Goal: Find specific page/section: Find specific page/section

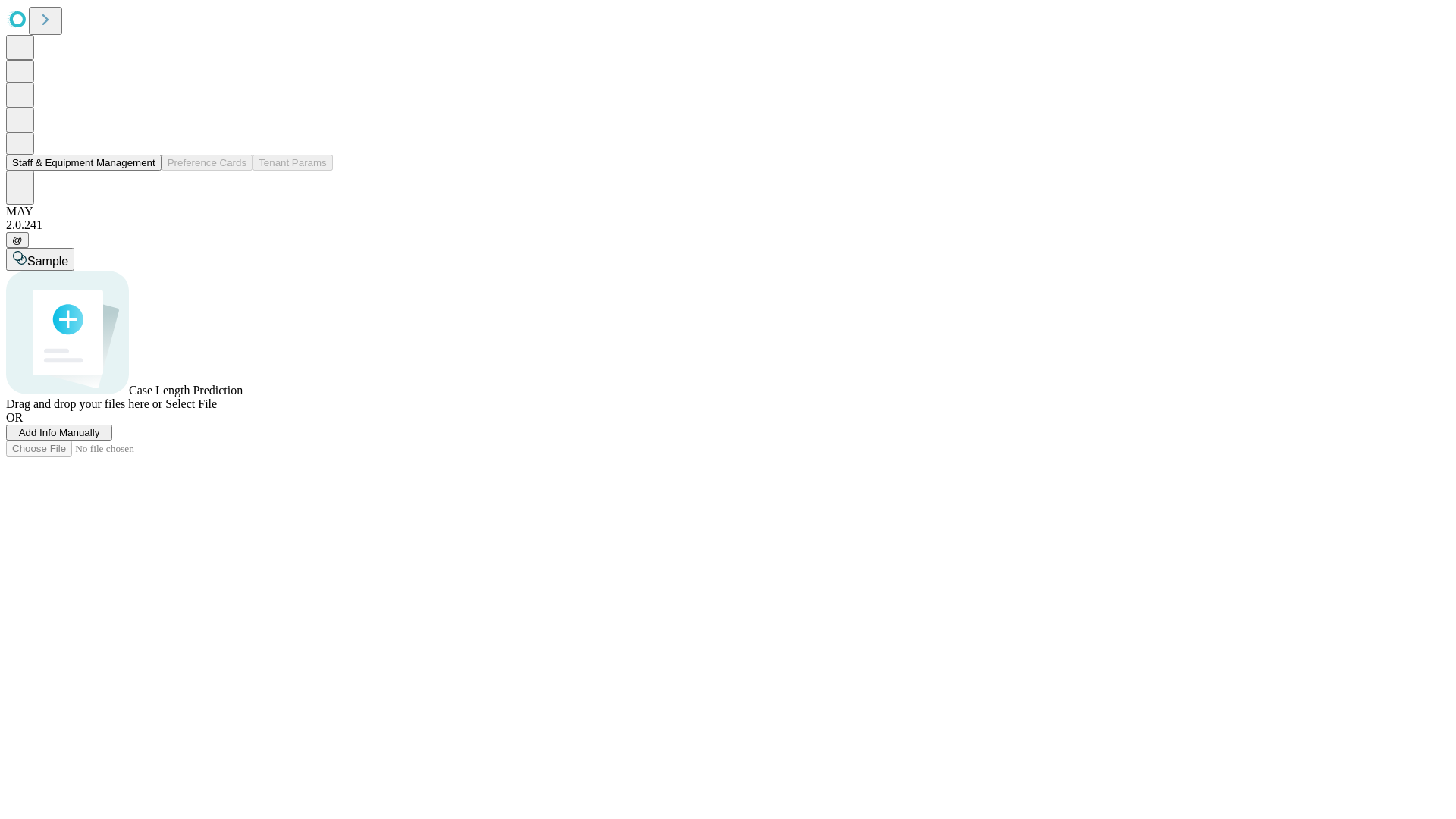
click at [145, 171] on button "Staff & Equipment Management" at bounding box center [83, 162] width 156 height 16
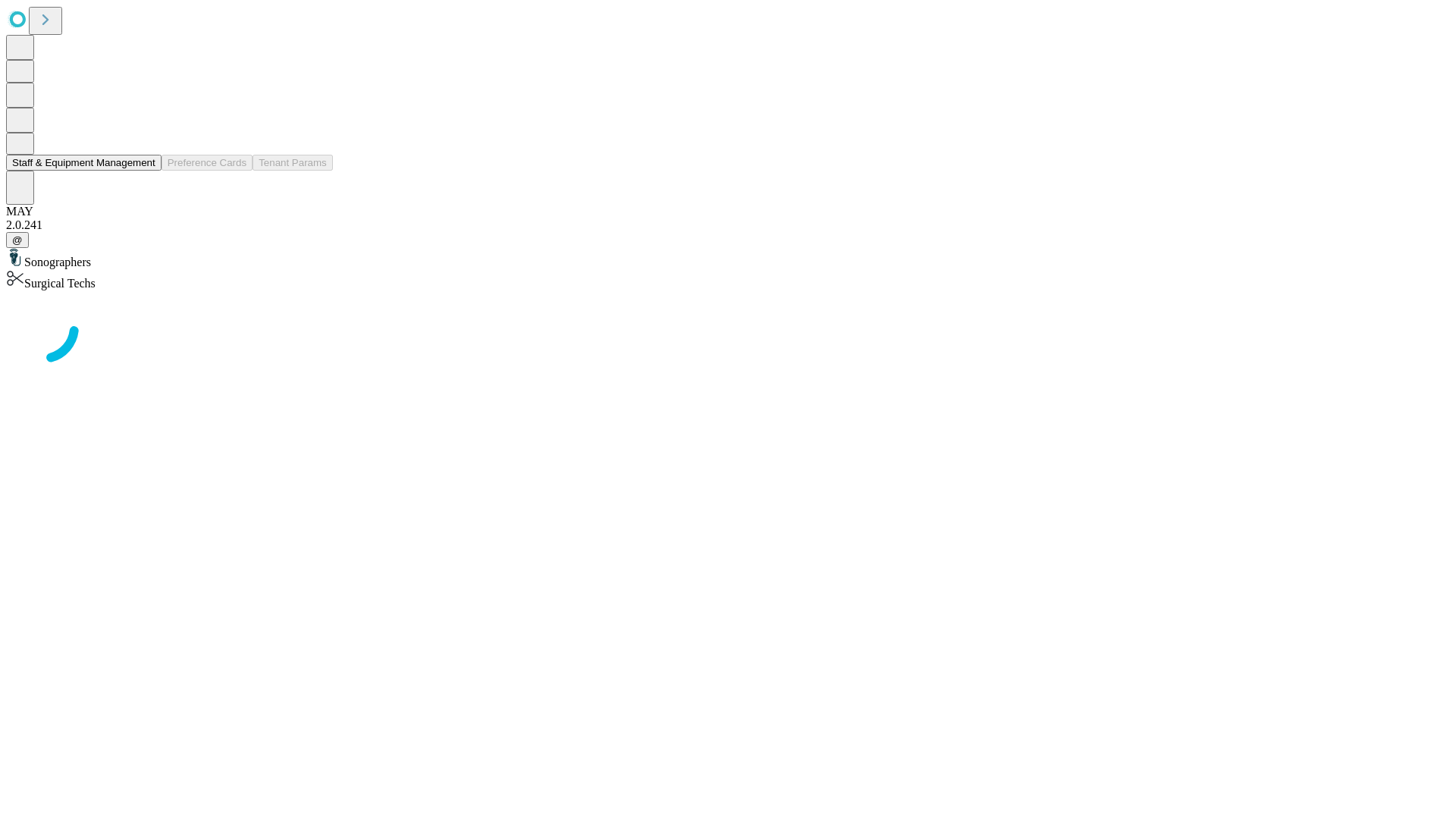
click at [145, 171] on button "Staff & Equipment Management" at bounding box center [83, 162] width 156 height 16
